Goal: Task Accomplishment & Management: Complete application form

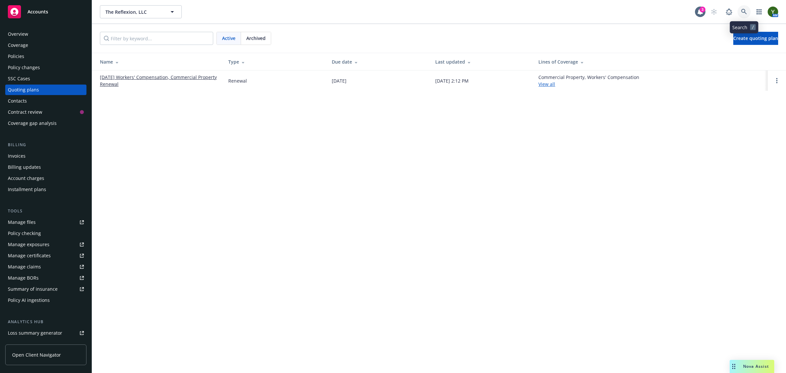
click at [741, 14] on icon at bounding box center [744, 12] width 6 height 6
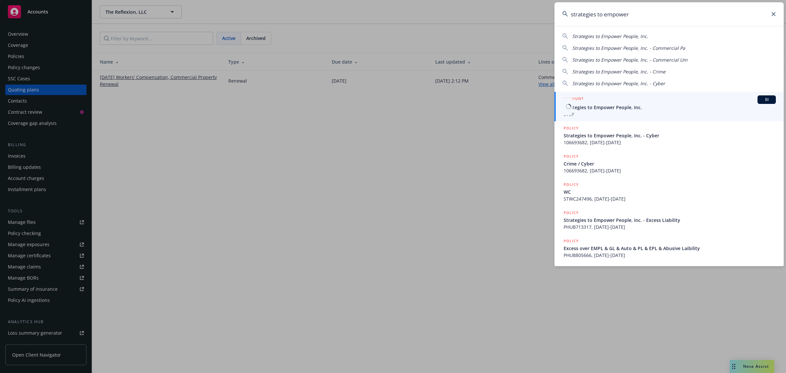
type input "strategies to empower"
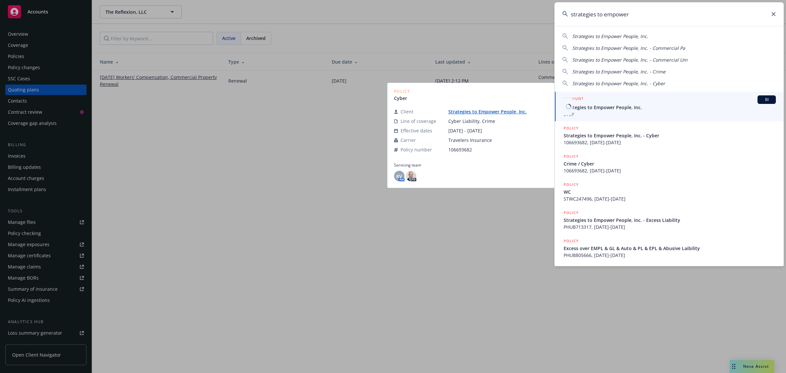
click at [619, 110] on span "Strategies to Empower People, Inc." at bounding box center [670, 107] width 212 height 7
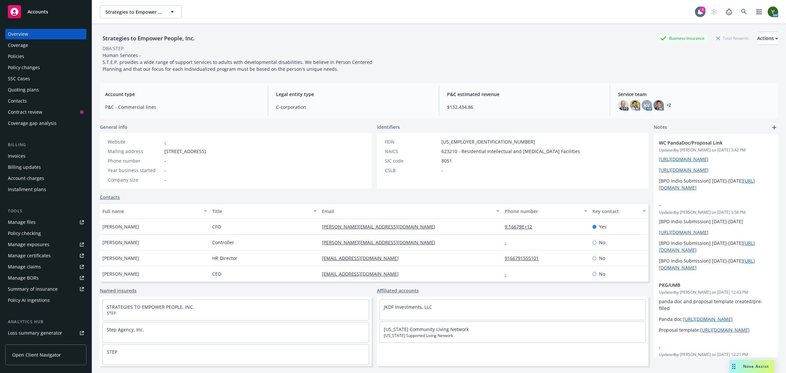
click at [60, 238] on div "Policy checking" at bounding box center [46, 233] width 76 height 10
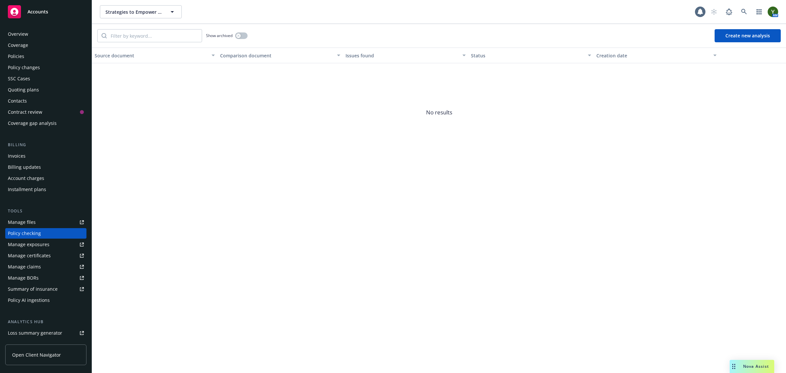
scroll to position [36, 0]
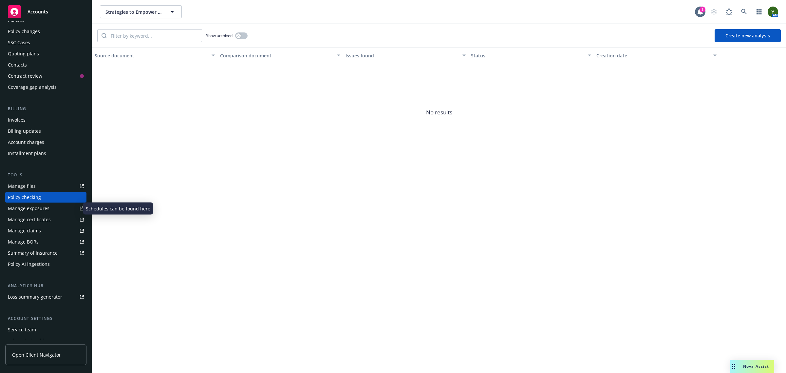
click at [47, 207] on div "Manage exposures" at bounding box center [29, 208] width 42 height 10
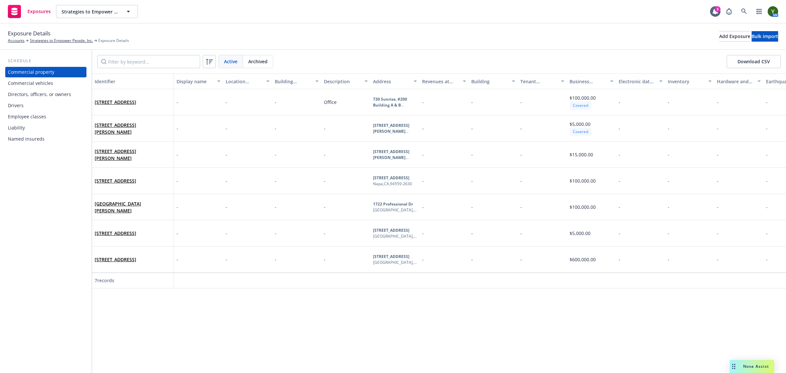
click at [67, 107] on div "Drivers" at bounding box center [46, 105] width 76 height 10
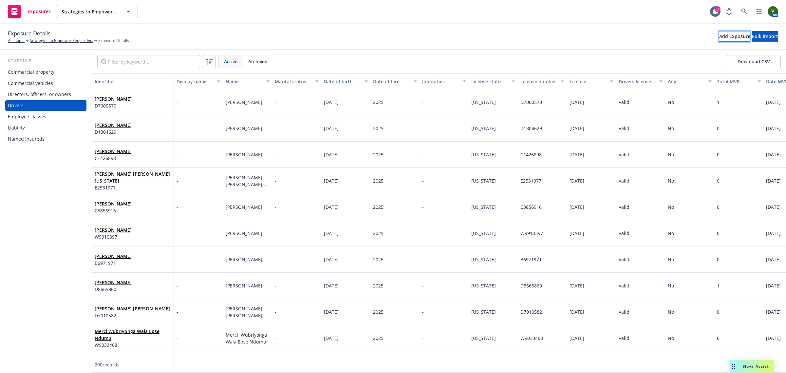
click at [719, 41] on div "Add Exposure" at bounding box center [734, 36] width 31 height 10
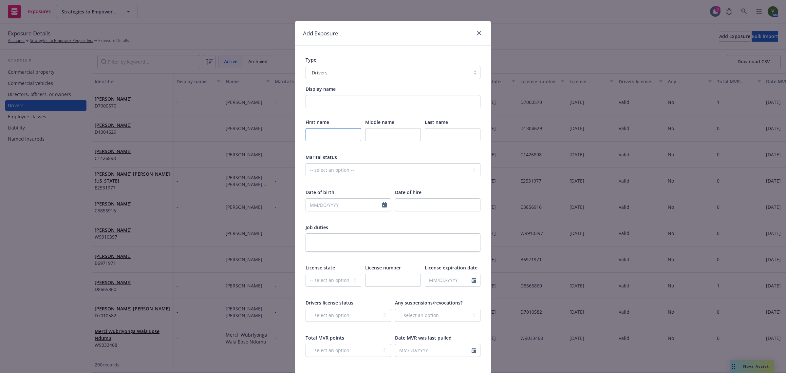
click at [325, 138] on input "text" at bounding box center [334, 134] width 56 height 13
type input "Athena"
type input "[PERSON_NAME]"
select select "9"
click at [320, 203] on input "text" at bounding box center [344, 204] width 76 height 12
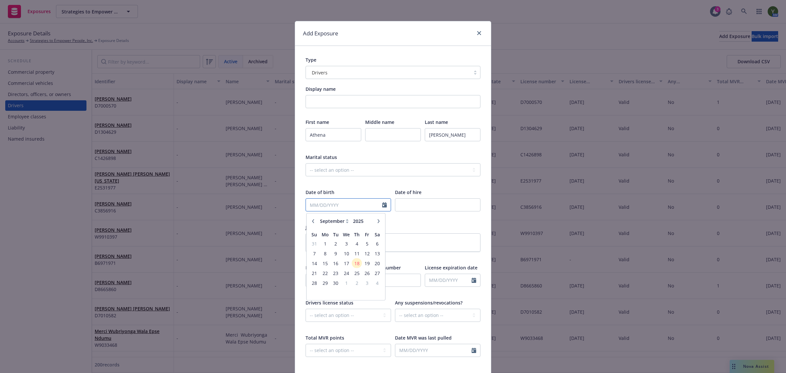
paste input "[DATE]"
click at [306, 204] on input "[DATE]" at bounding box center [344, 204] width 76 height 12
type input "[DATE]"
click at [330, 187] on div "First name Athena Middle name Last name [PERSON_NAME] Marital status -- select …" at bounding box center [393, 242] width 175 height 247
click at [418, 196] on div "Date of hire" at bounding box center [437, 204] width 85 height 31
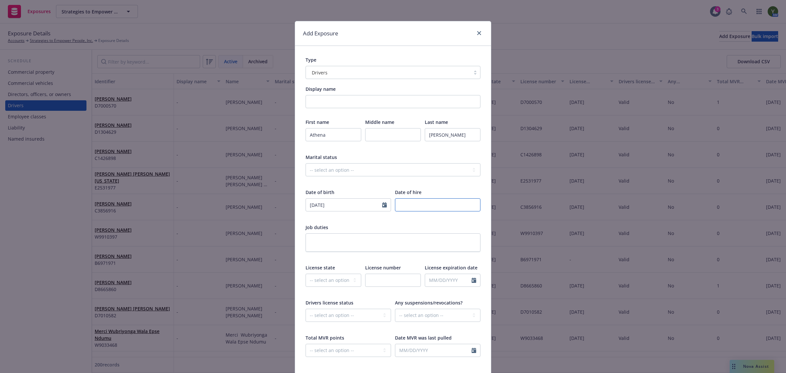
drag, startPoint x: 415, startPoint y: 204, endPoint x: 412, endPoint y: 200, distance: 4.5
click at [414, 205] on input "number" at bounding box center [437, 204] width 85 height 13
type input "2025"
click at [306, 280] on select "-- select an option -- [US_STATE] [US_STATE] [US_STATE] [US_STATE] [US_STATE] […" at bounding box center [334, 279] width 56 height 13
select select "CA"
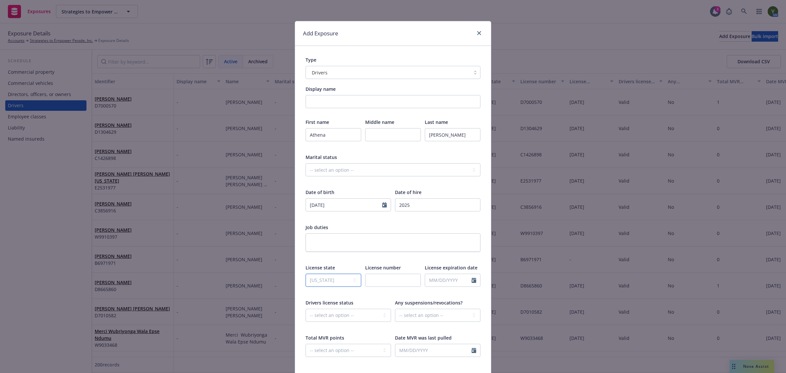
click at [306, 273] on select "-- select an option -- [US_STATE] [US_STATE] [US_STATE] [US_STATE] [US_STATE] […" at bounding box center [334, 279] width 56 height 13
click at [380, 279] on input "text" at bounding box center [393, 279] width 56 height 13
paste input "Y8137482"
type input "Y8137482"
select select "9"
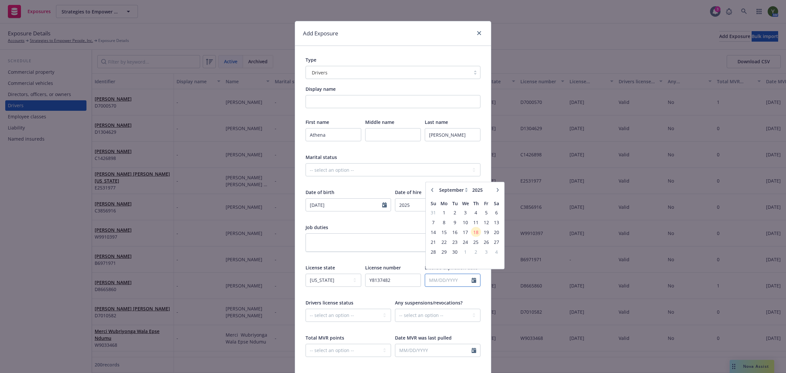
click at [429, 280] on input "text" at bounding box center [448, 280] width 47 height 12
paste input "[DATE]"
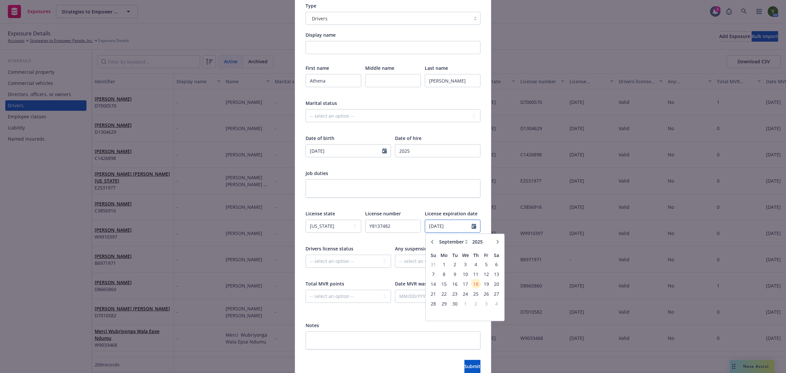
scroll to position [54, 0]
type input "[DATE]"
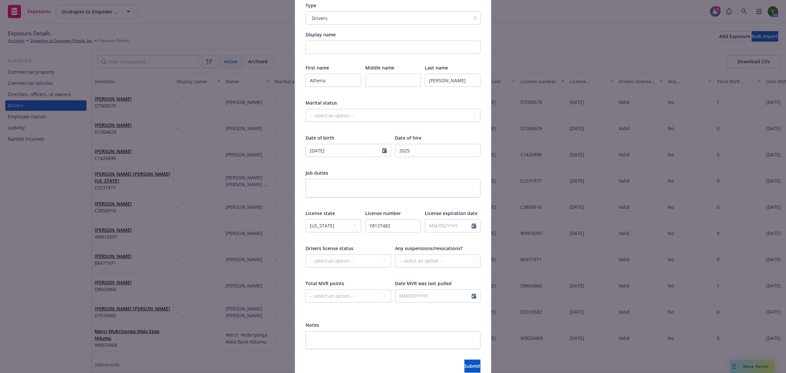
click at [372, 268] on div "-- select an option -- Cancelled Denied Disqualified Expired Invalid Limited No…" at bounding box center [348, 265] width 85 height 22
click at [367, 261] on select "-- select an option -- Cancelled Denied Disqualified Expired Invalid Limited No…" at bounding box center [348, 260] width 85 height 13
select select "VALID"
click at [306, 254] on select "-- select an option -- Cancelled Denied Disqualified Expired Invalid Limited No…" at bounding box center [348, 260] width 85 height 13
click at [402, 254] on select "-- select an option -- Unknown Yes No" at bounding box center [437, 260] width 85 height 13
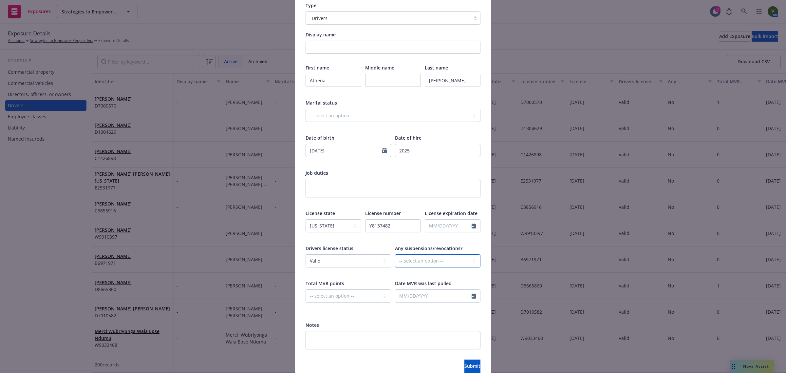
select select "NO"
click at [395, 254] on select "-- select an option -- Unknown Yes No" at bounding box center [437, 260] width 85 height 13
click at [338, 290] on select "-- select an option -- 0 1 2 3 4 5+ N/A" at bounding box center [348, 295] width 85 height 13
select select "ZERO"
click at [306, 289] on select "-- select an option -- 0 1 2 3 4 5+ N/A" at bounding box center [348, 295] width 85 height 13
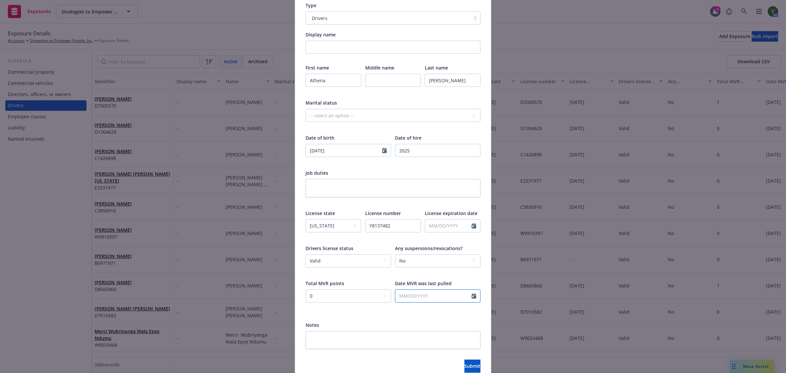
click at [410, 297] on input "text" at bounding box center [433, 296] width 76 height 12
select select "9"
click at [442, 249] on span "18" at bounding box center [446, 251] width 9 height 8
type input "[DATE]"
click at [464, 362] on button "Submit" at bounding box center [472, 365] width 16 height 13
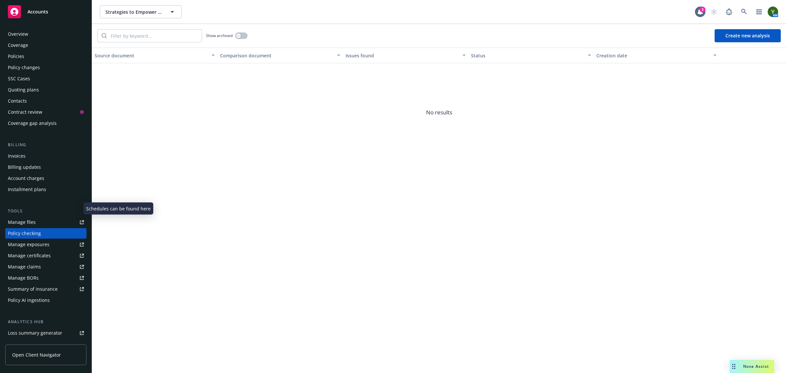
scroll to position [36, 0]
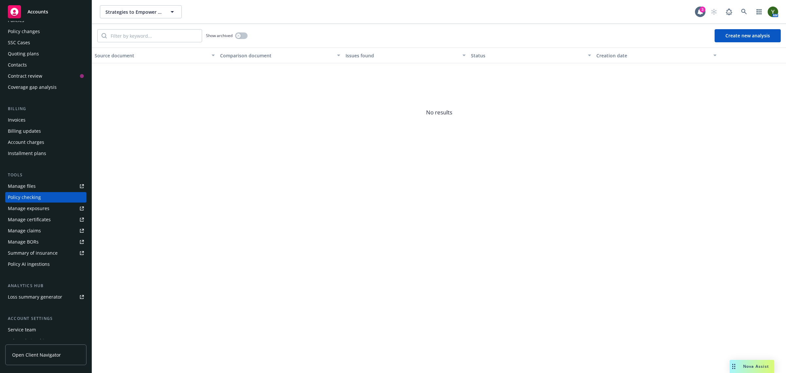
click at [311, 260] on div "Show archived Create new analysis Source document Comparison document Issues fo…" at bounding box center [439, 198] width 694 height 349
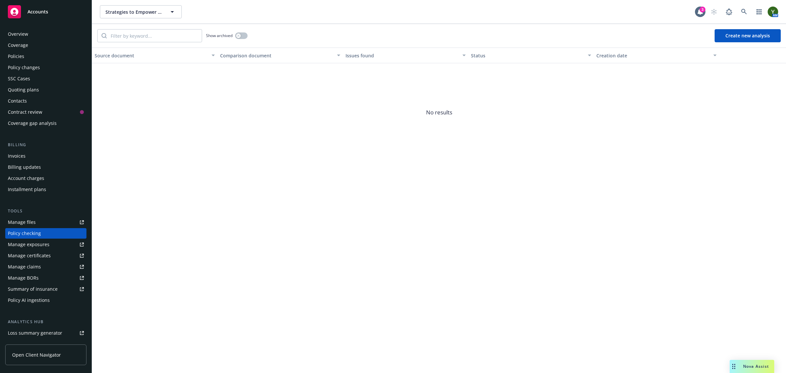
click at [25, 36] on div "Overview" at bounding box center [18, 34] width 20 height 10
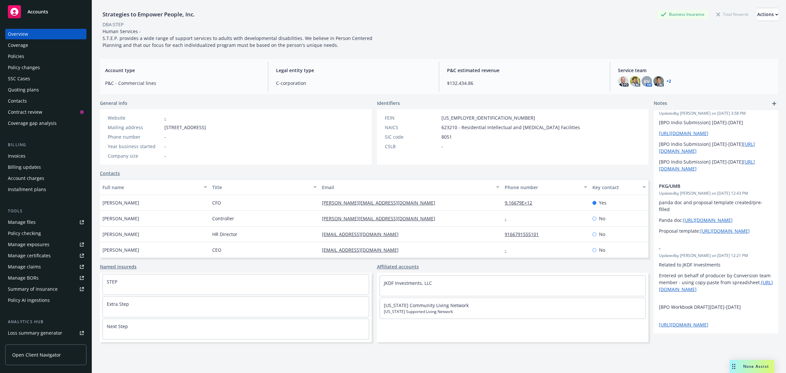
scroll to position [122, 0]
